Goal: Communication & Community: Answer question/provide support

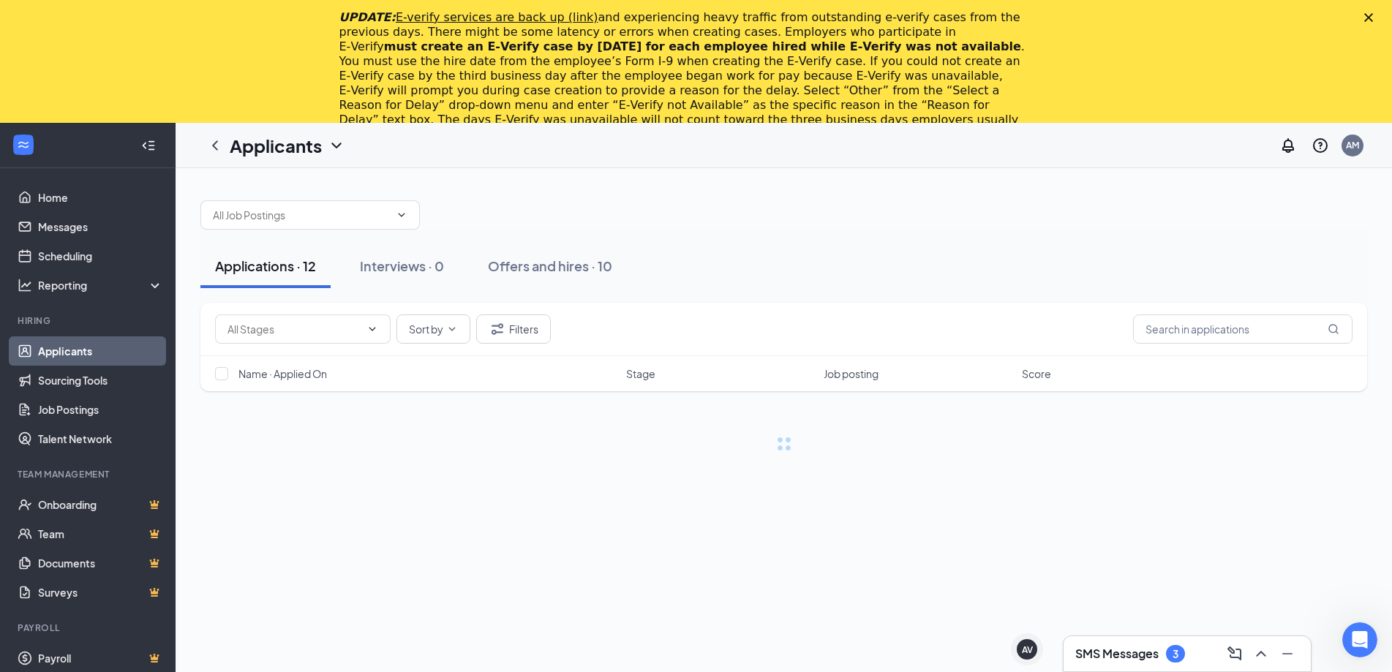
click at [1118, 642] on div "SMS Messages 3" at bounding box center [1187, 654] width 247 height 35
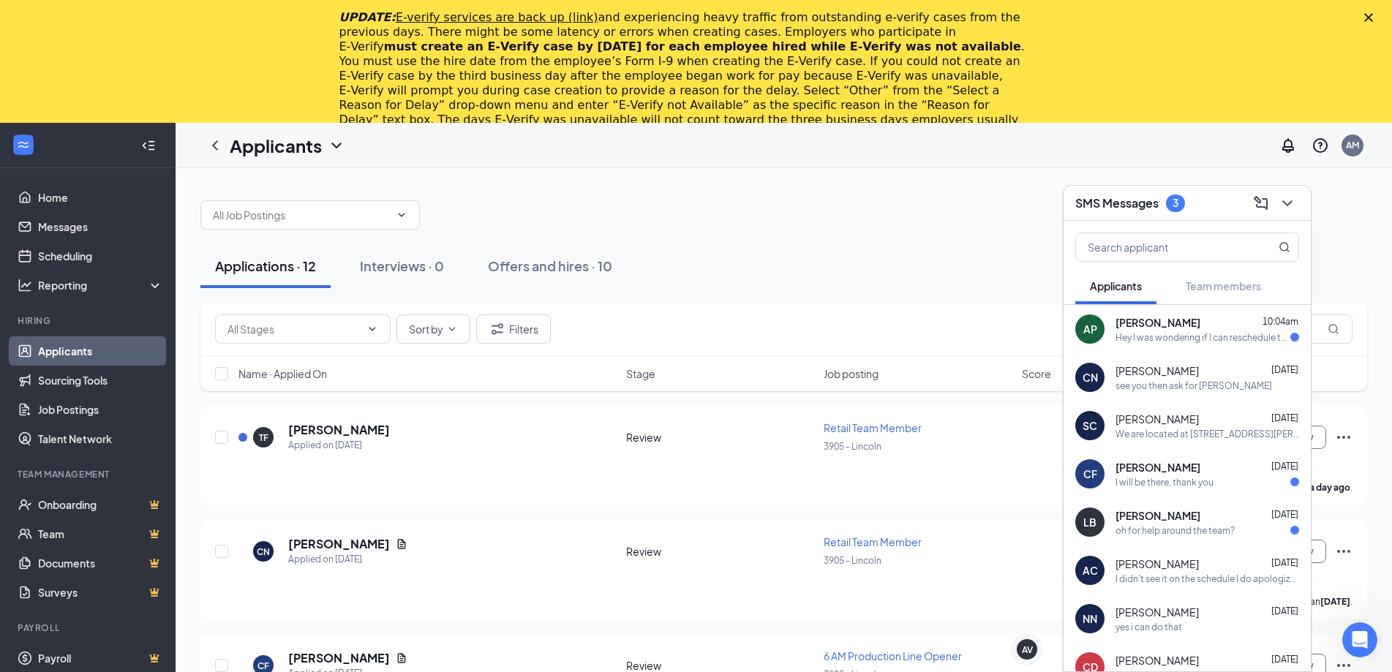
click at [1384, 12] on div "UPDATE: E-verify services are back up (link) and experiencing heavy traffic fro…" at bounding box center [696, 76] width 1392 height 140
click at [1373, 15] on polygon "Close" at bounding box center [1368, 17] width 9 height 9
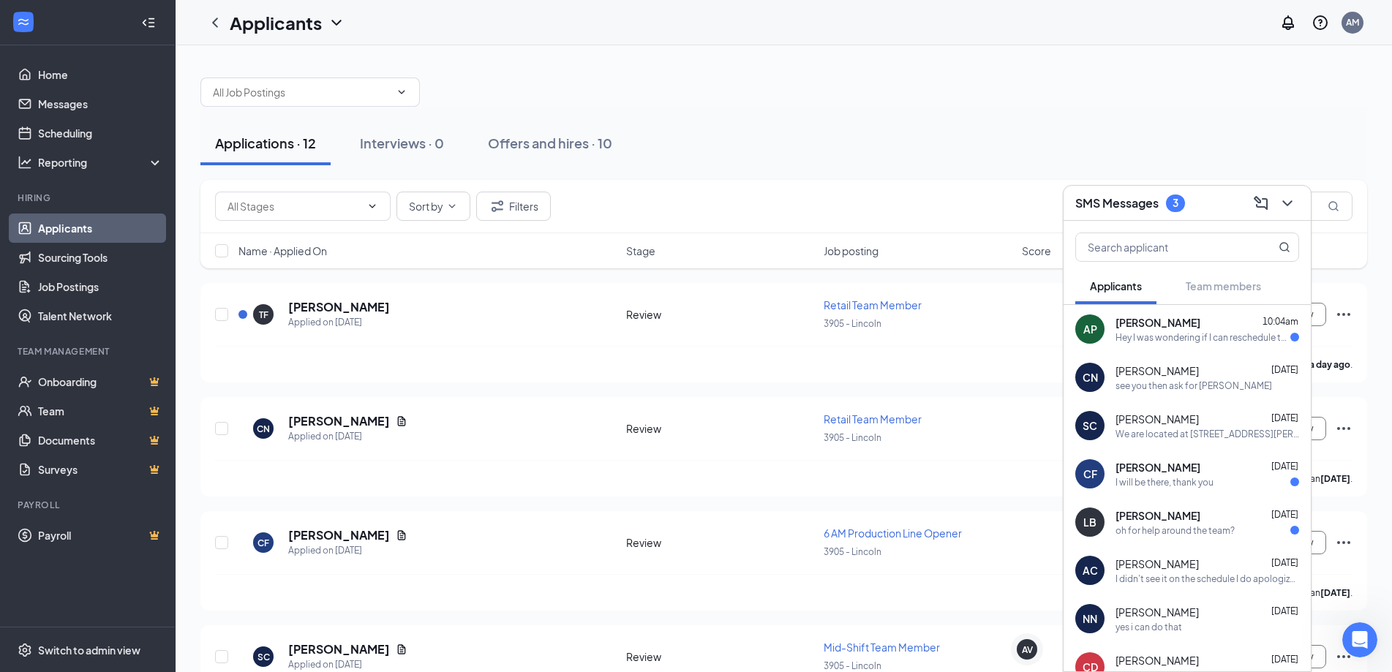
click at [1165, 340] on div "Hey I was wondering if I can reschedule the interview" at bounding box center [1203, 337] width 175 height 12
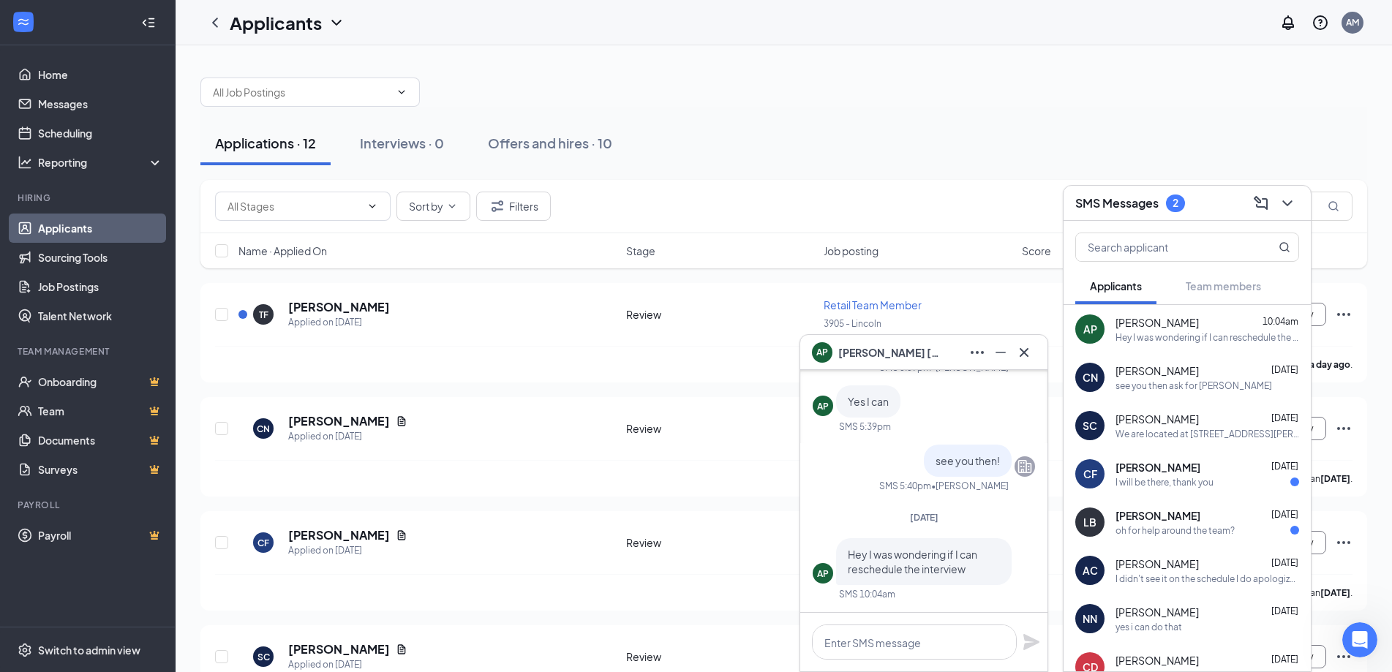
click at [893, 357] on span "[PERSON_NAME]" at bounding box center [889, 353] width 102 height 16
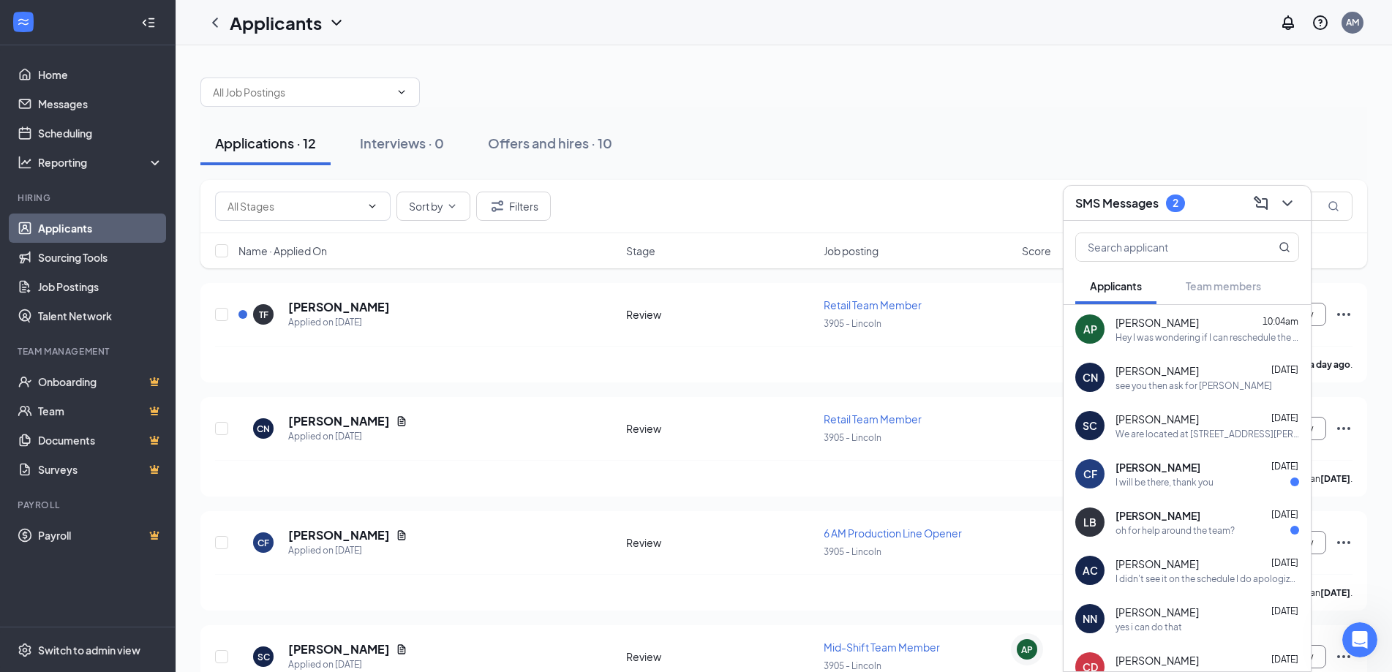
click at [762, 143] on div "Applications · 12 Interviews · 0 Offers and hires · 10" at bounding box center [783, 143] width 1167 height 44
click at [74, 105] on link "Messages" at bounding box center [100, 103] width 125 height 29
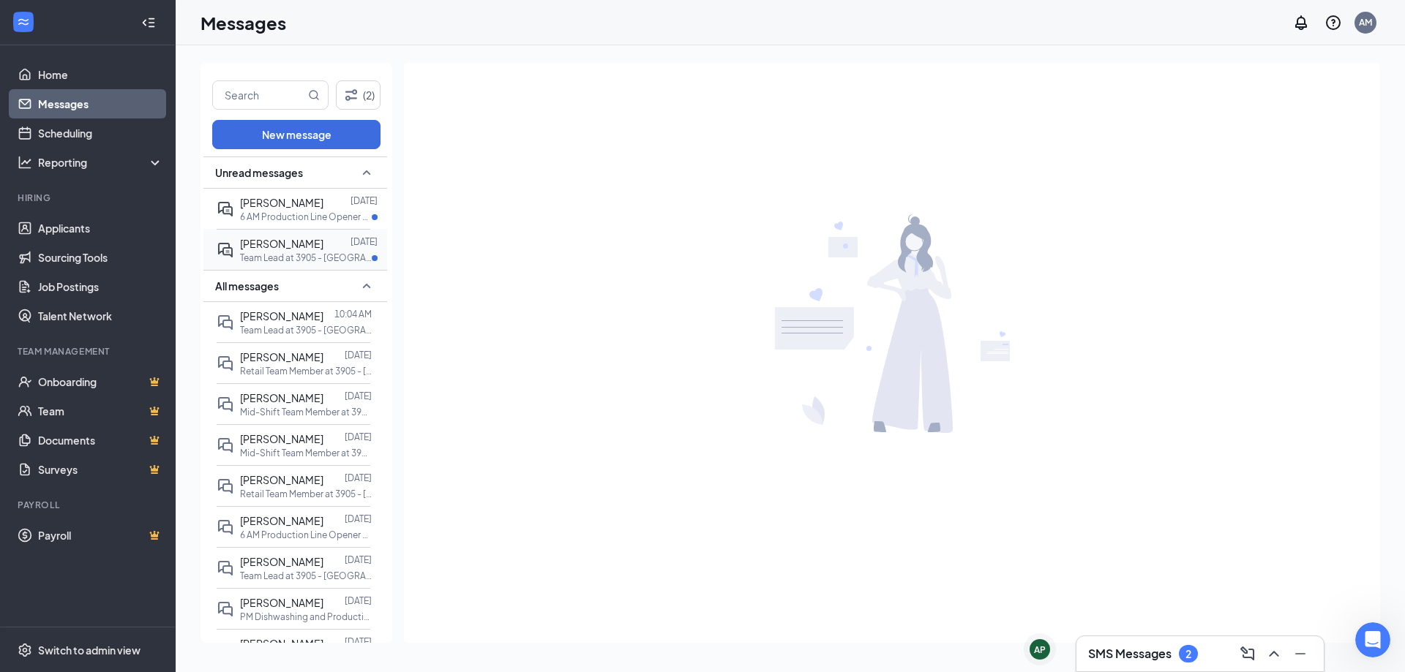
click at [326, 250] on div at bounding box center [336, 244] width 27 height 16
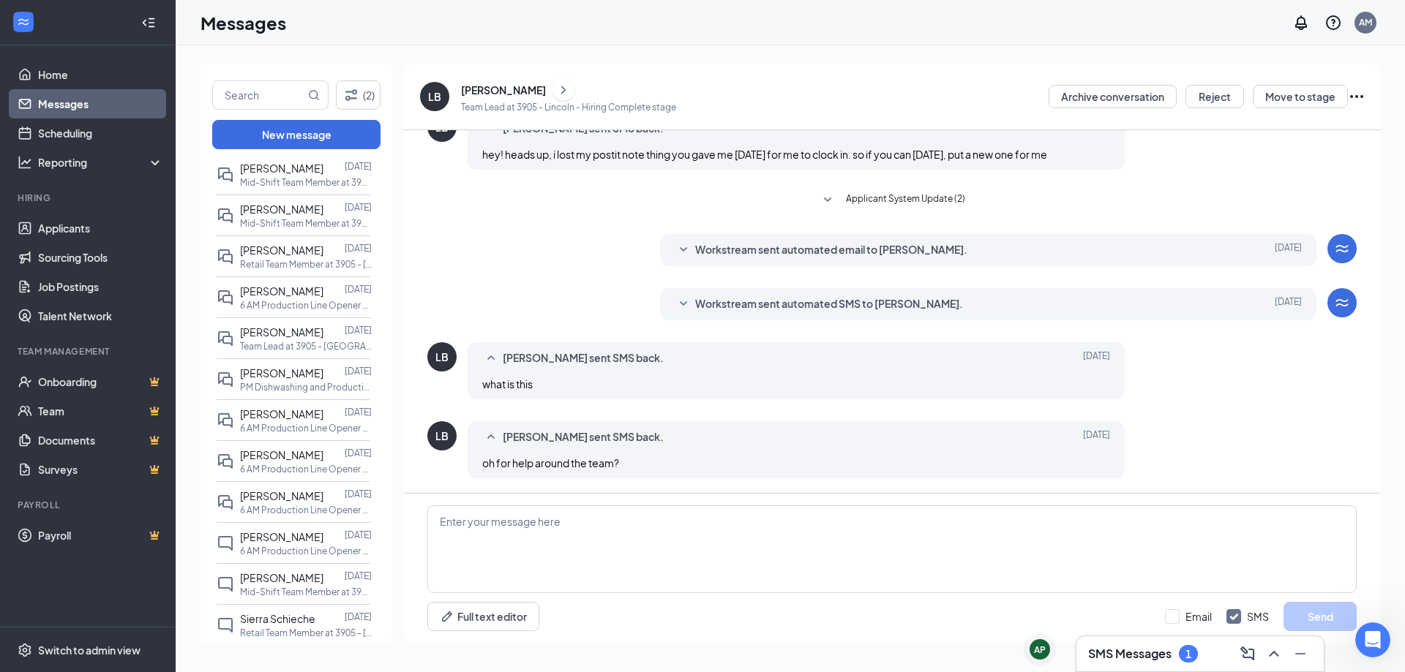
scroll to position [255, 0]
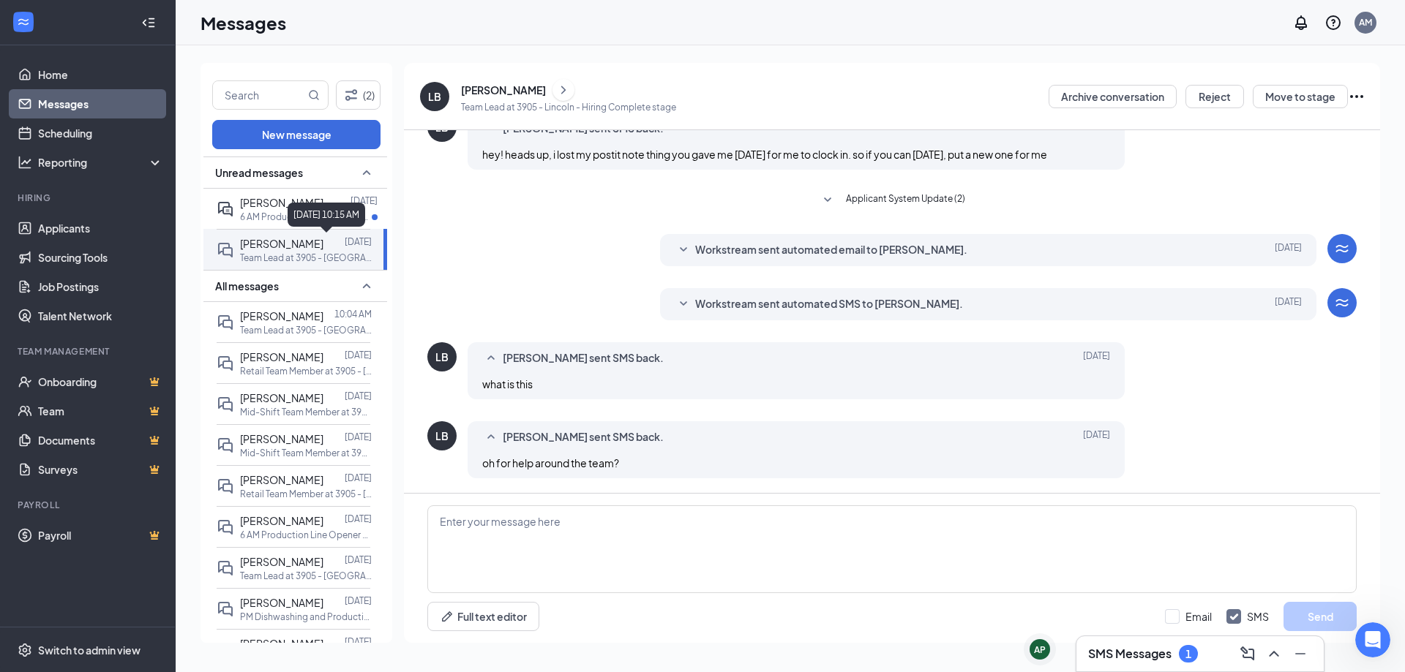
drag, startPoint x: 380, startPoint y: 365, endPoint x: 355, endPoint y: 210, distance: 157.1
click at [253, 89] on input "text" at bounding box center [259, 95] width 92 height 28
type input "[PERSON_NAME]"
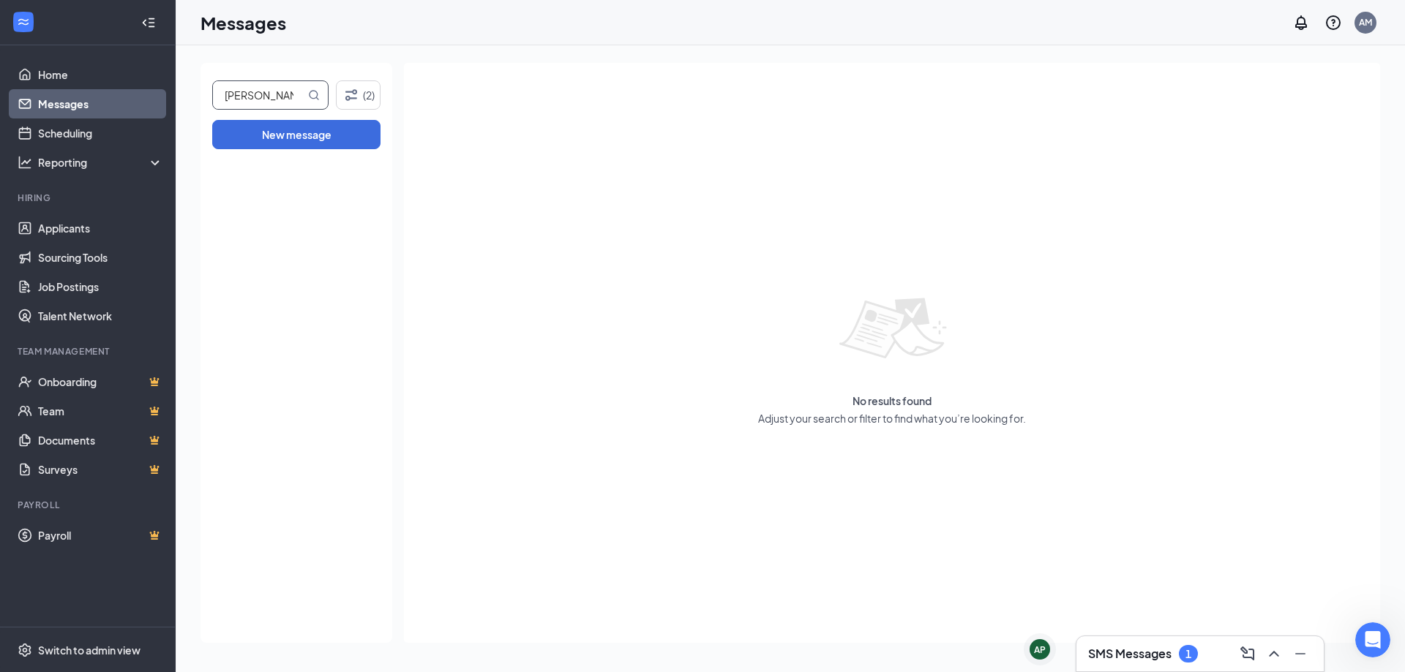
drag, startPoint x: 287, startPoint y: 94, endPoint x: 206, endPoint y: 108, distance: 81.8
click at [206, 108] on div "[PERSON_NAME] (2) New message" at bounding box center [296, 353] width 192 height 580
type input "[PERSON_NAME]"
click at [311, 95] on icon "MagnifyingGlass" at bounding box center [314, 95] width 12 height 12
drag, startPoint x: 280, startPoint y: 98, endPoint x: 214, endPoint y: 109, distance: 67.5
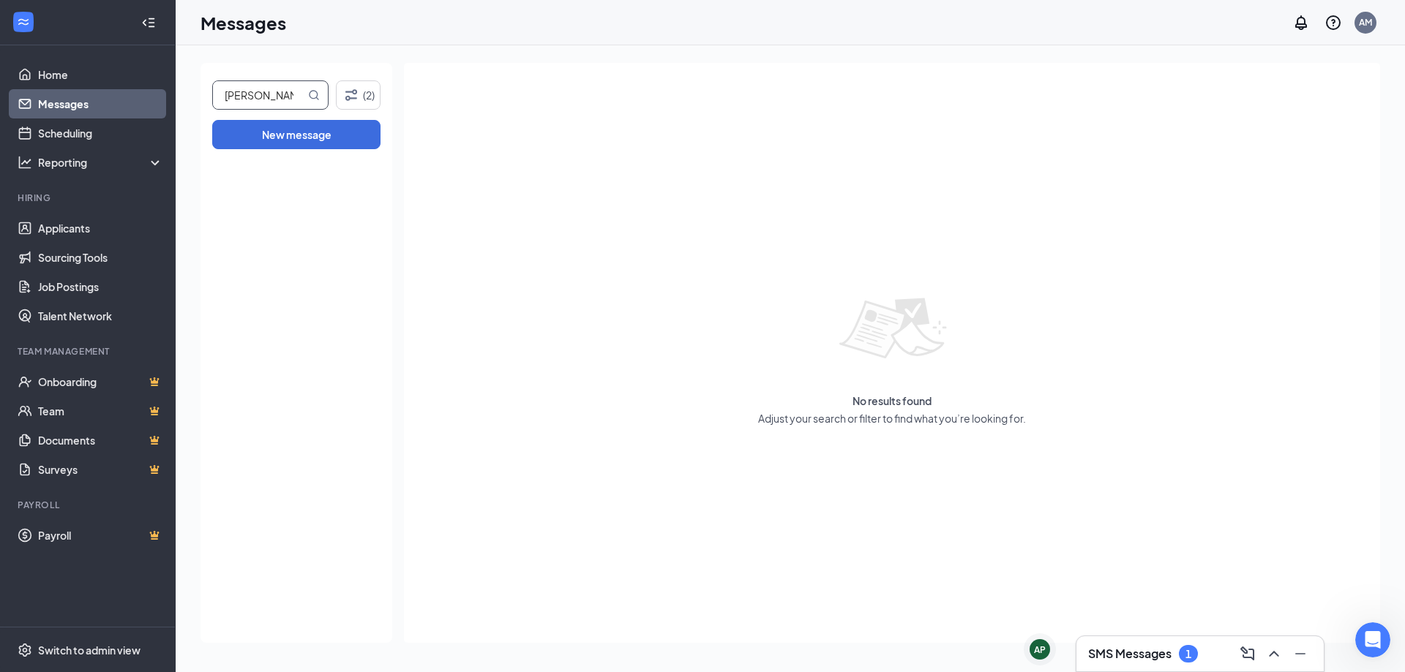
click at [214, 109] on span "[PERSON_NAME]" at bounding box center [270, 94] width 116 height 29
click at [90, 82] on link "Home" at bounding box center [100, 74] width 125 height 29
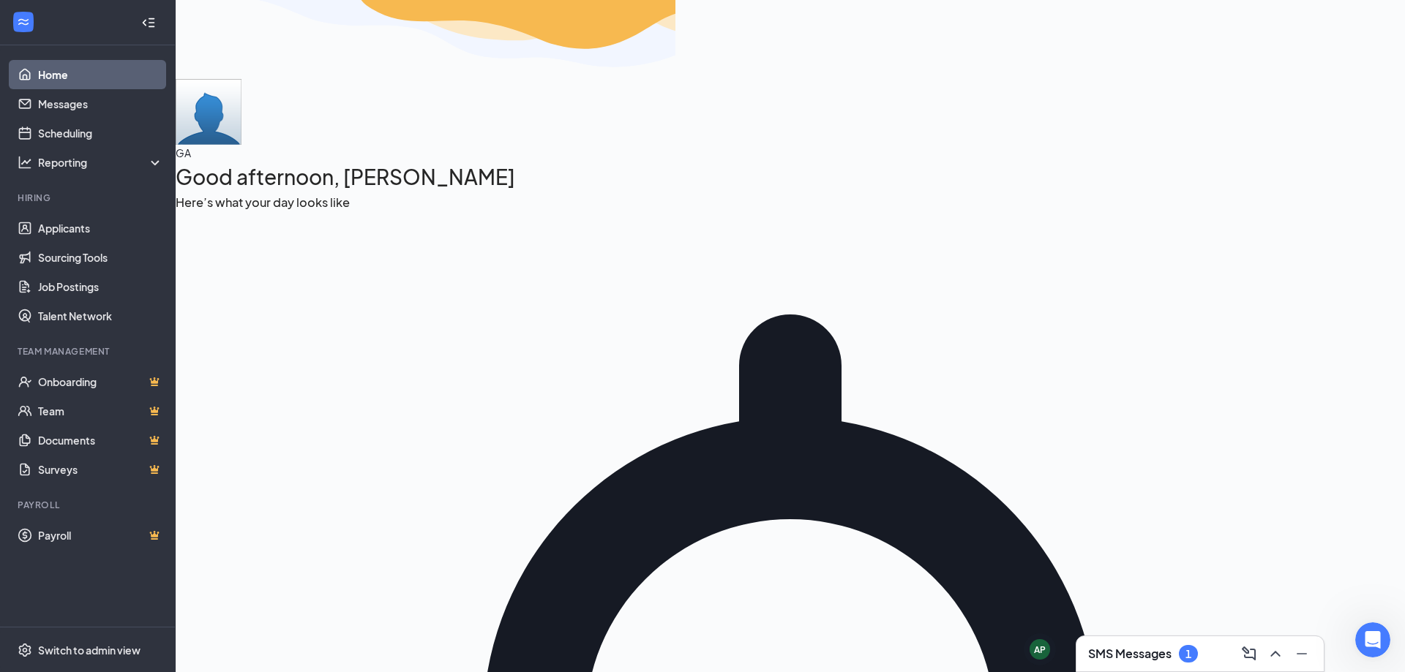
click at [1176, 654] on div "SMS Messages 1" at bounding box center [1143, 654] width 110 height 18
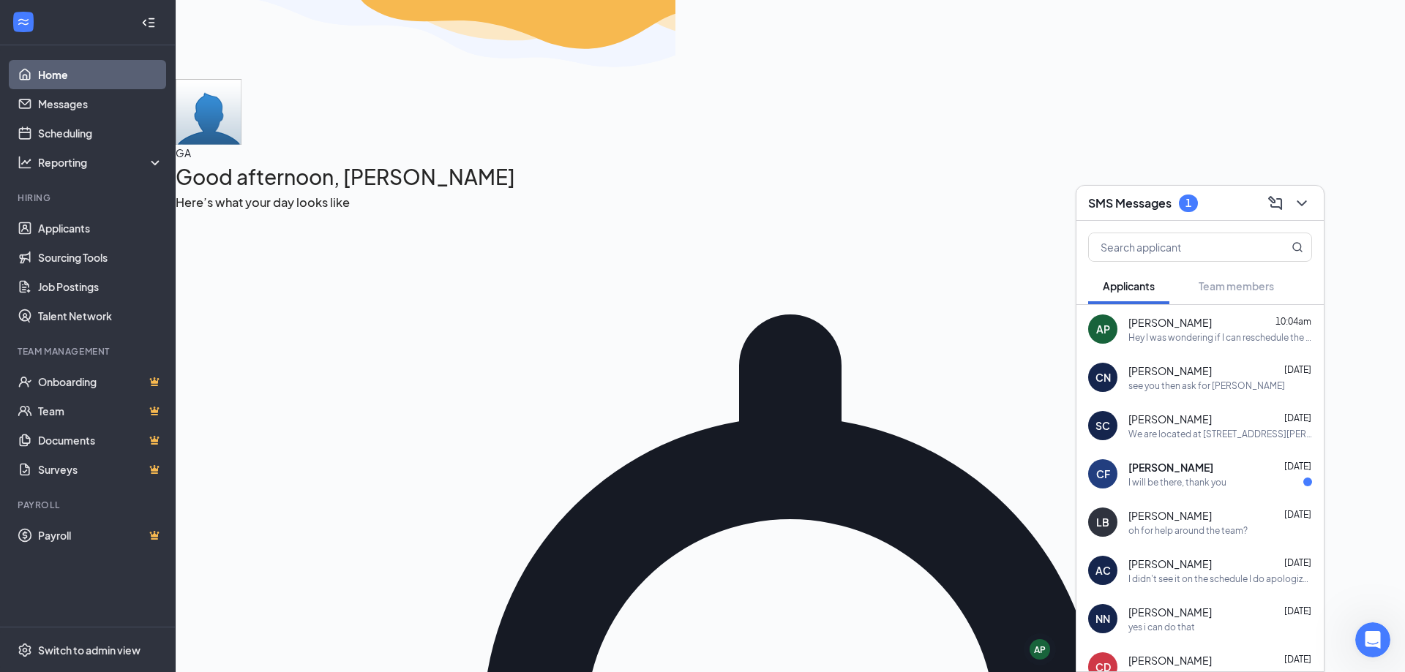
click at [1170, 337] on div "Hey I was wondering if I can reschedule the interview" at bounding box center [1220, 337] width 184 height 12
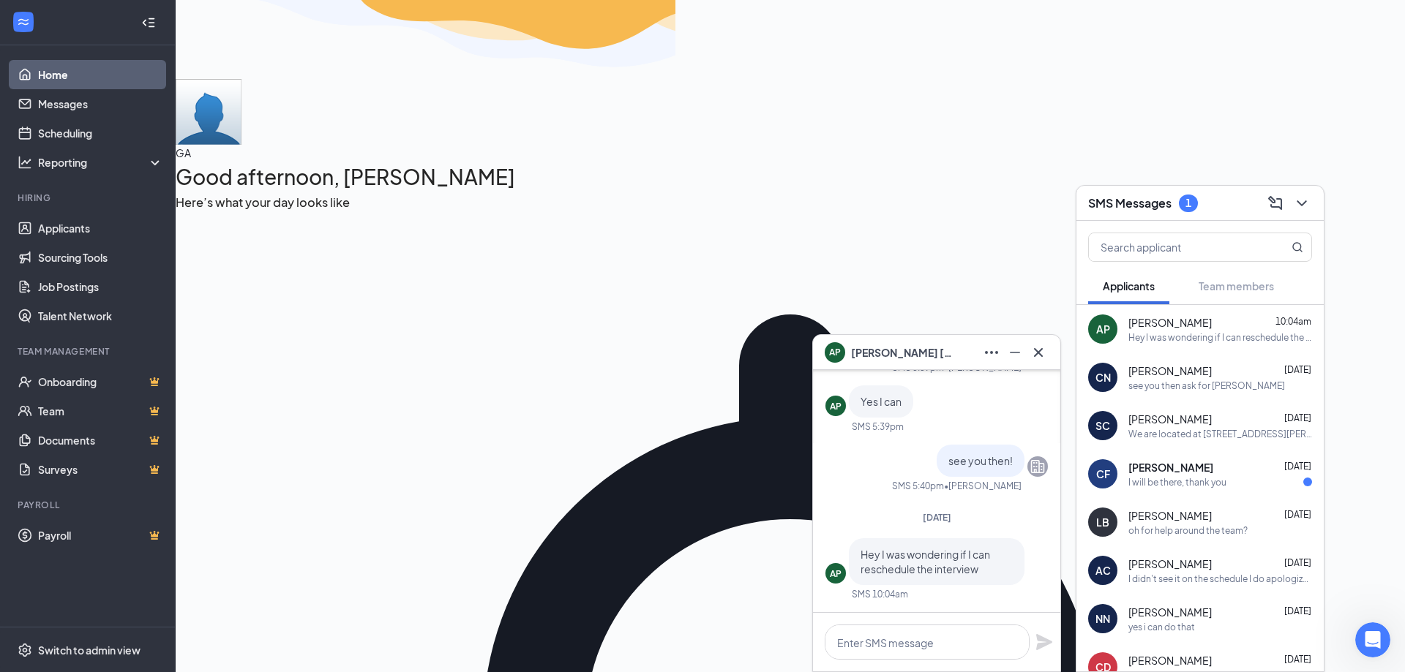
click at [943, 353] on span "[PERSON_NAME]" at bounding box center [902, 353] width 102 height 16
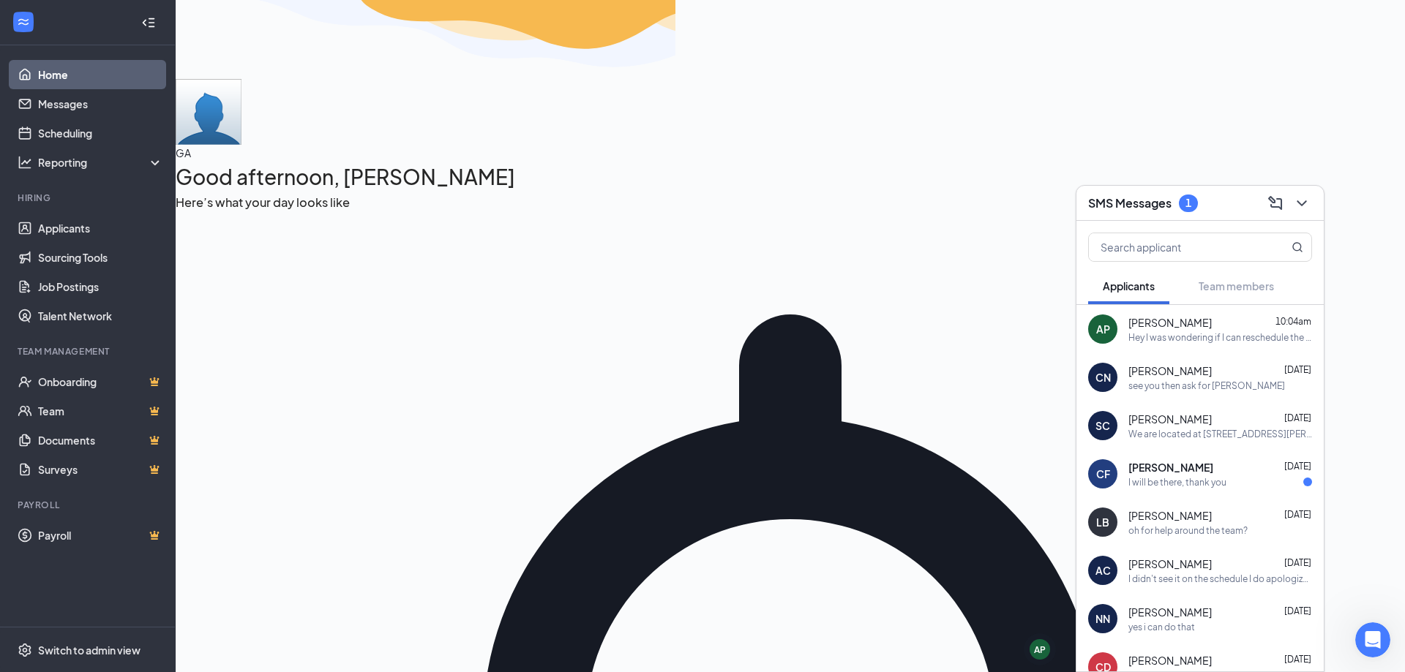
click at [1138, 199] on h3 "SMS Messages" at bounding box center [1129, 203] width 83 height 16
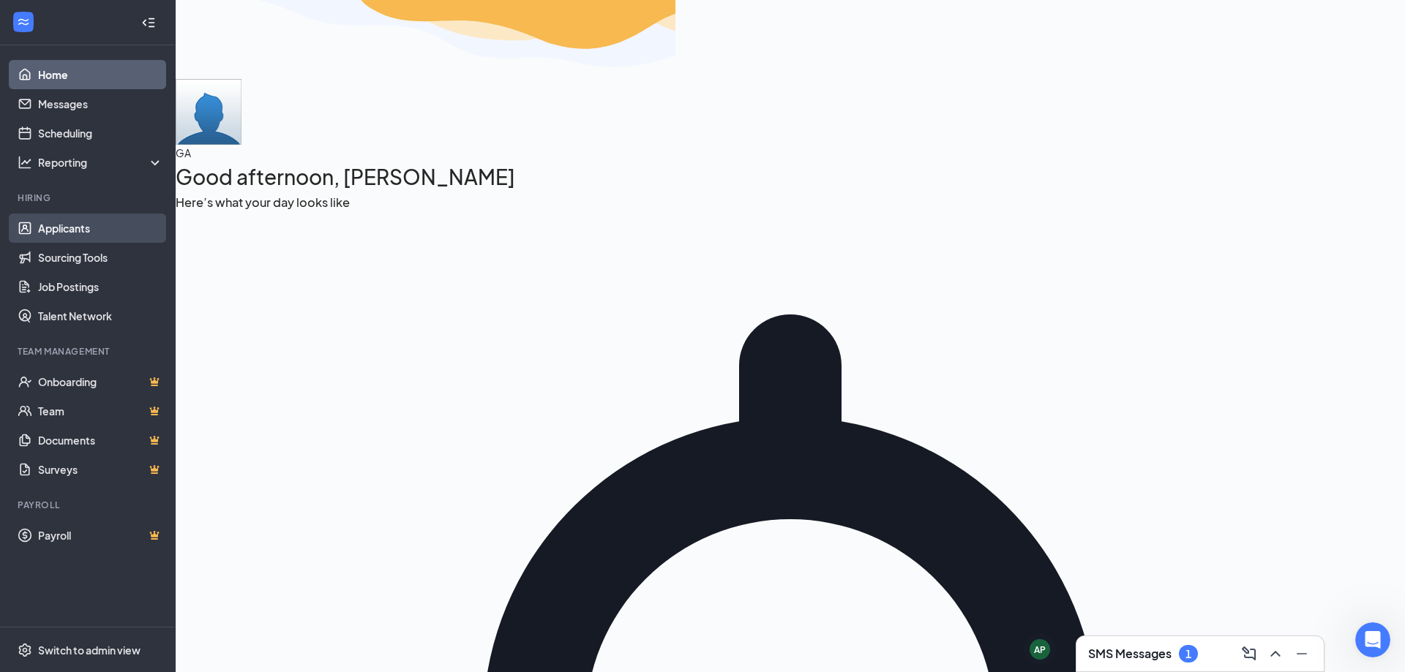
click at [88, 226] on link "Applicants" at bounding box center [100, 228] width 125 height 29
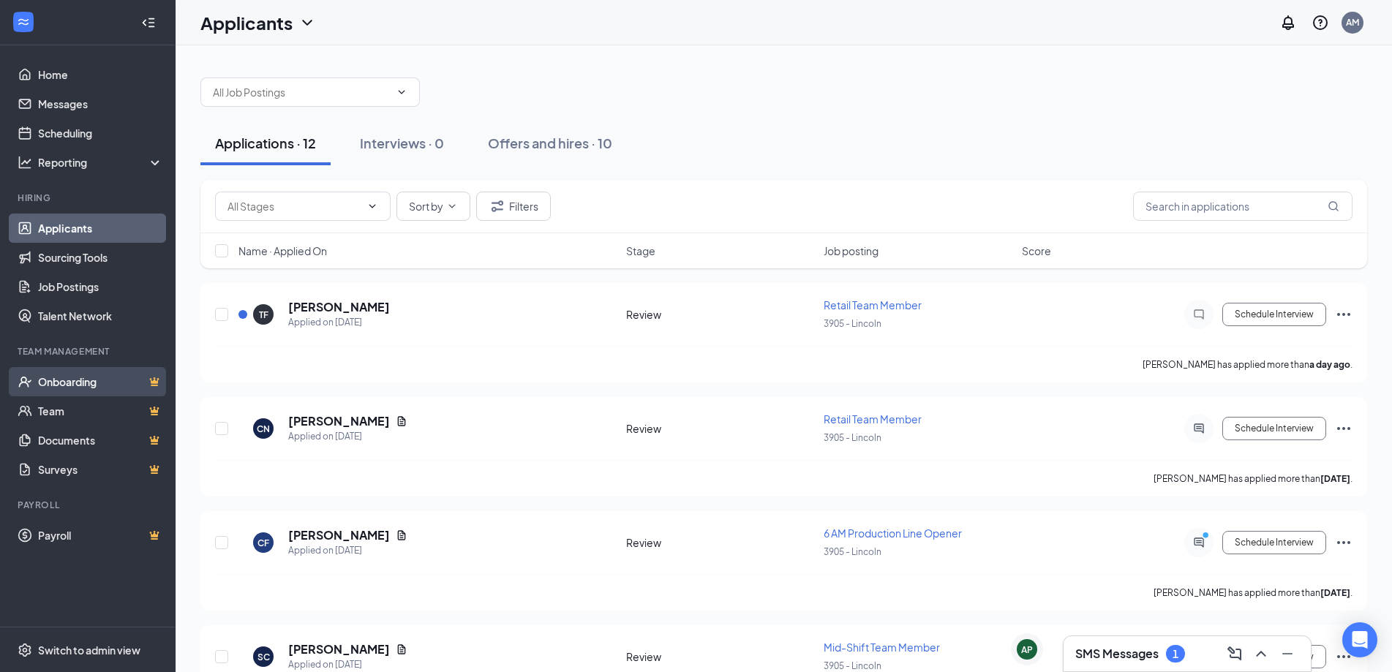
click at [104, 383] on link "Onboarding" at bounding box center [100, 381] width 125 height 29
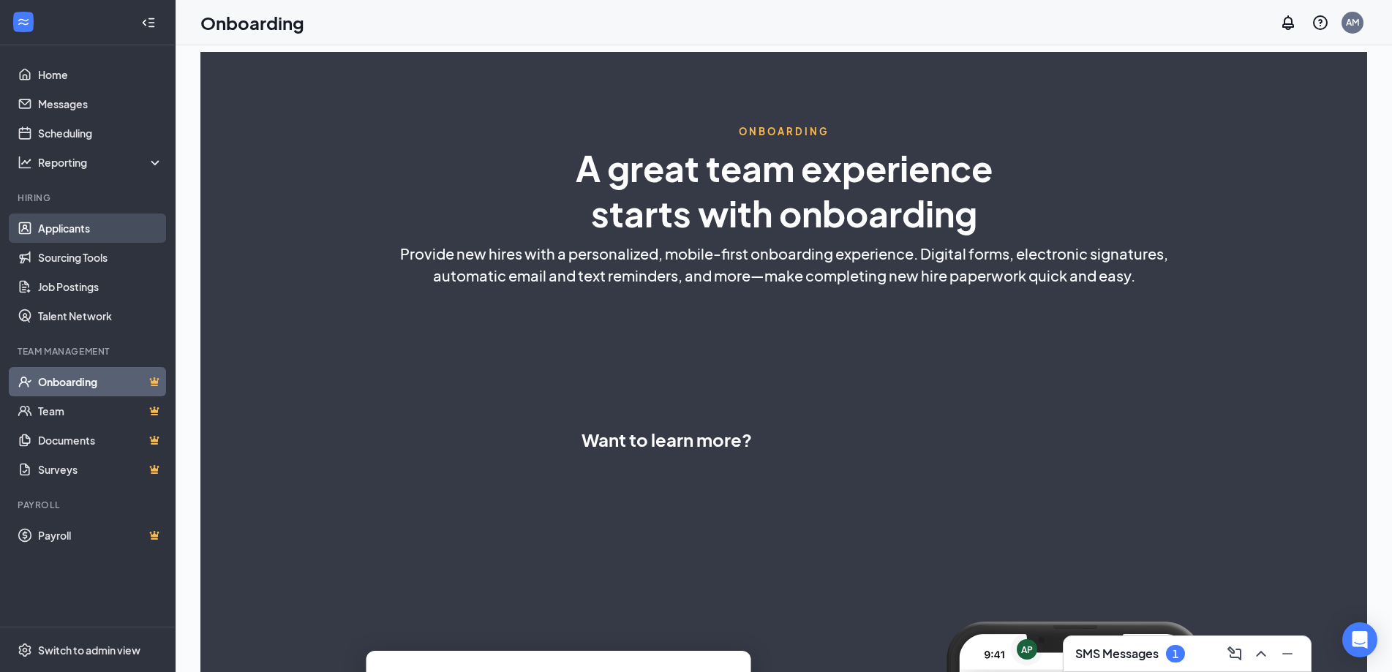
select select "US"
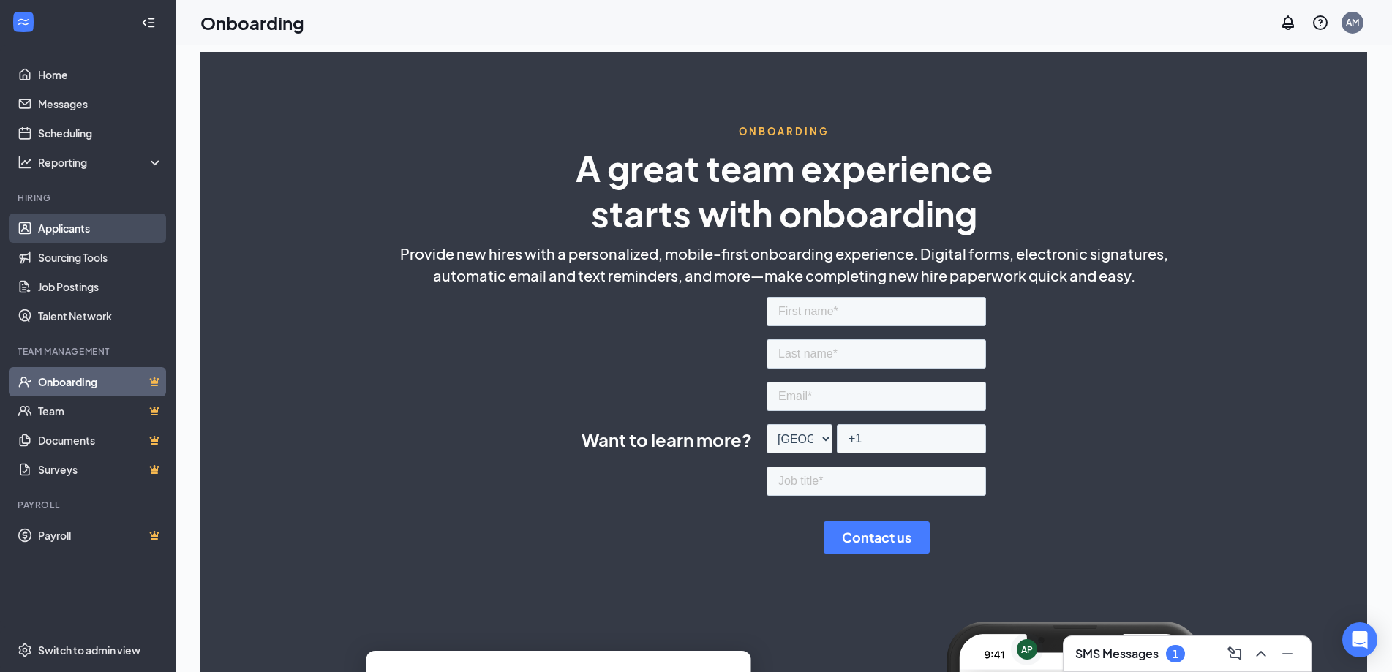
click at [89, 234] on link "Applicants" at bounding box center [100, 228] width 125 height 29
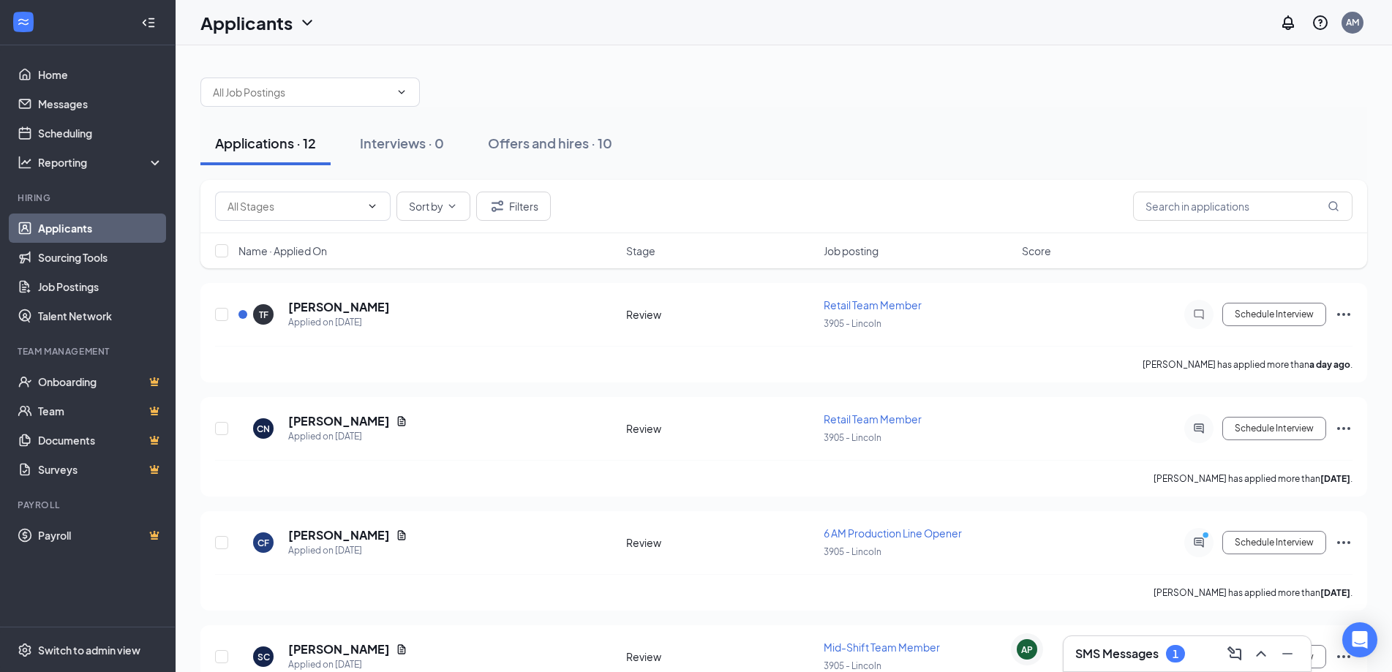
click at [1111, 659] on h3 "SMS Messages" at bounding box center [1116, 654] width 83 height 16
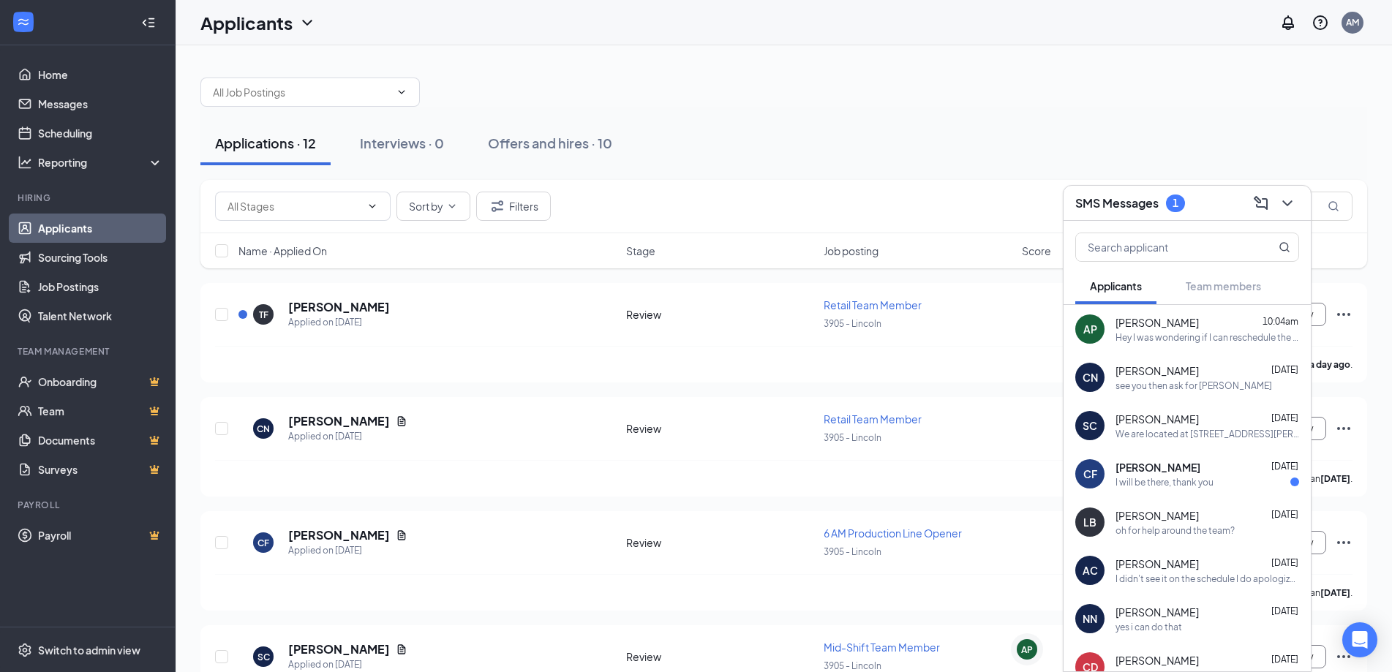
click at [1147, 214] on div "SMS Messages 1" at bounding box center [1187, 203] width 247 height 35
